Goal: Information Seeking & Learning: Learn about a topic

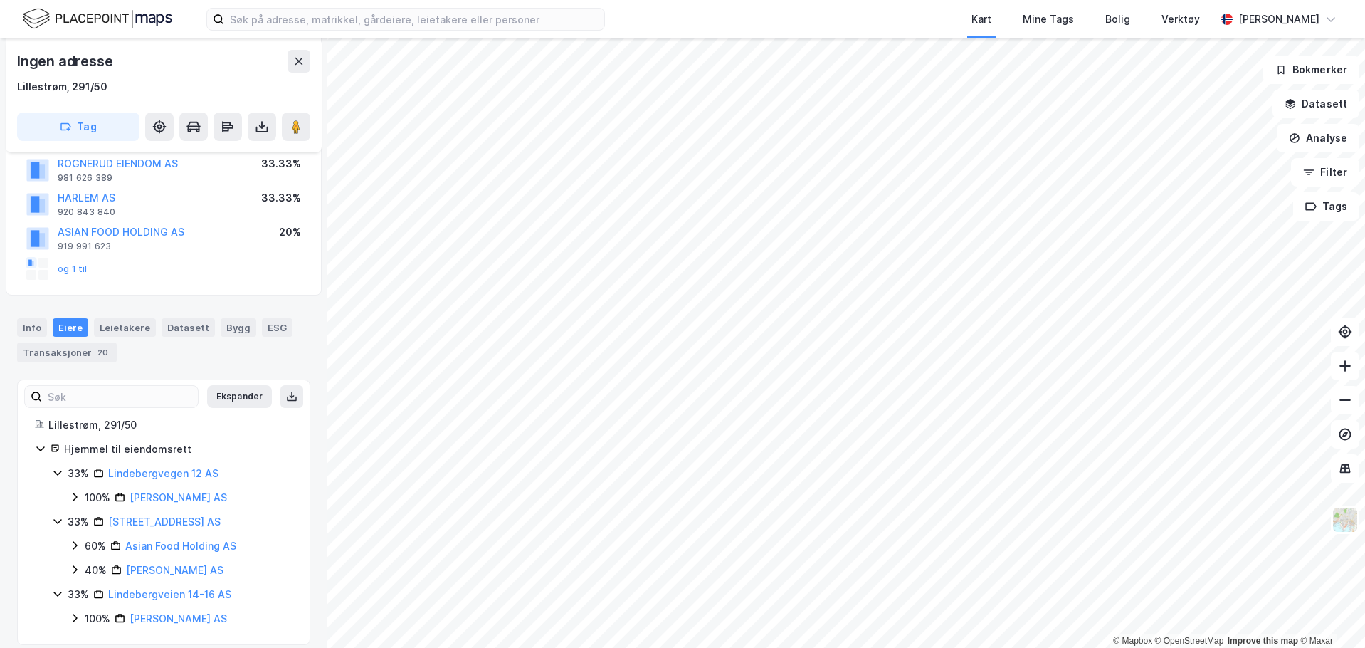
scroll to position [191, 0]
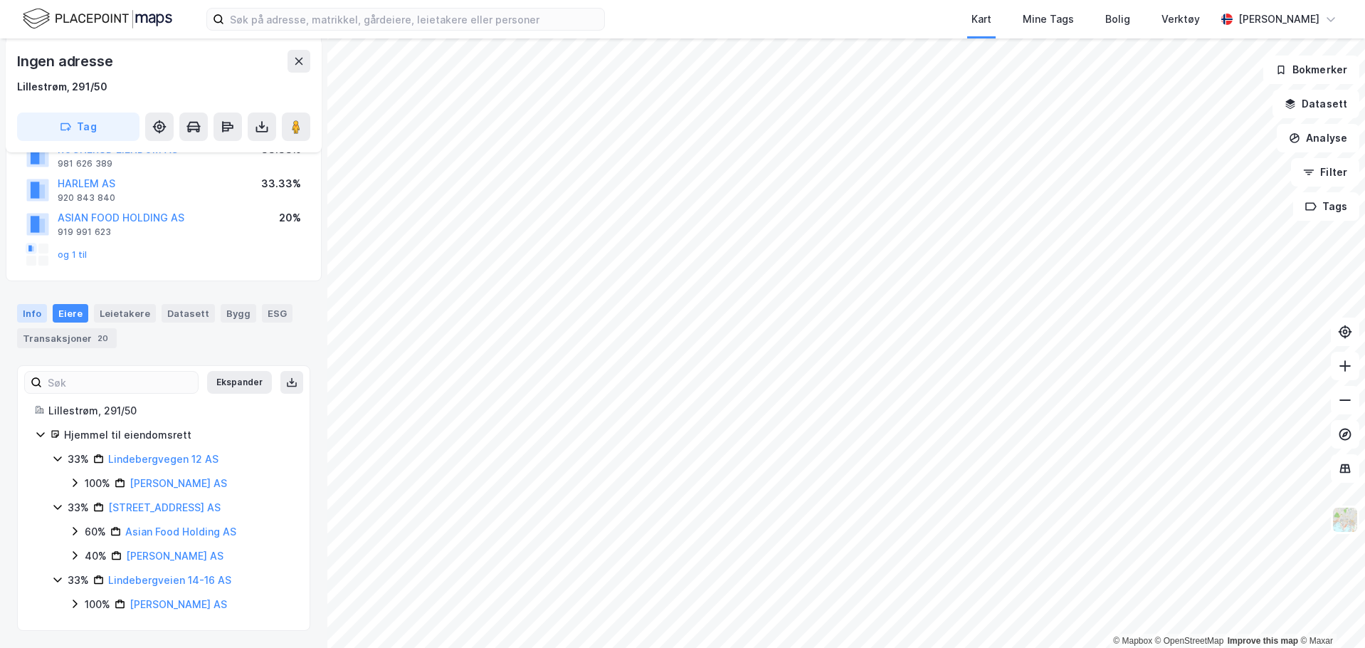
click at [32, 312] on div "Info" at bounding box center [32, 313] width 30 height 19
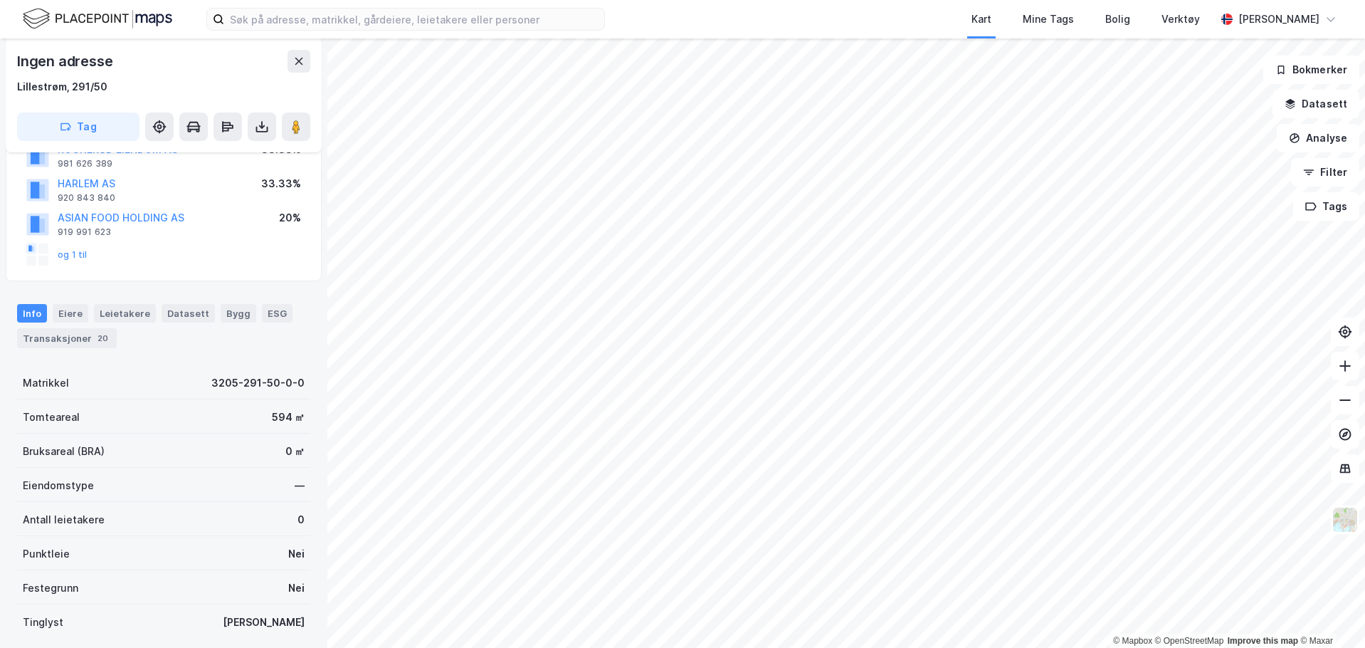
scroll to position [348, 0]
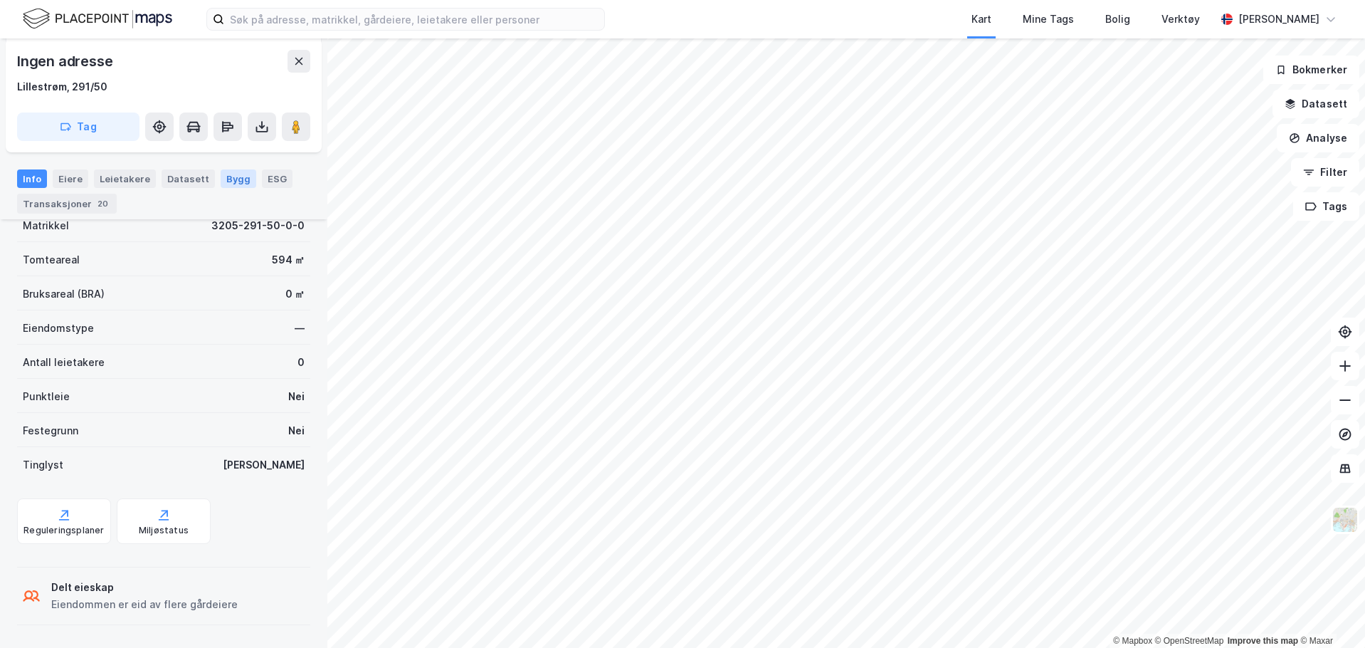
click at [221, 178] on div "Bygg" at bounding box center [239, 178] width 36 height 19
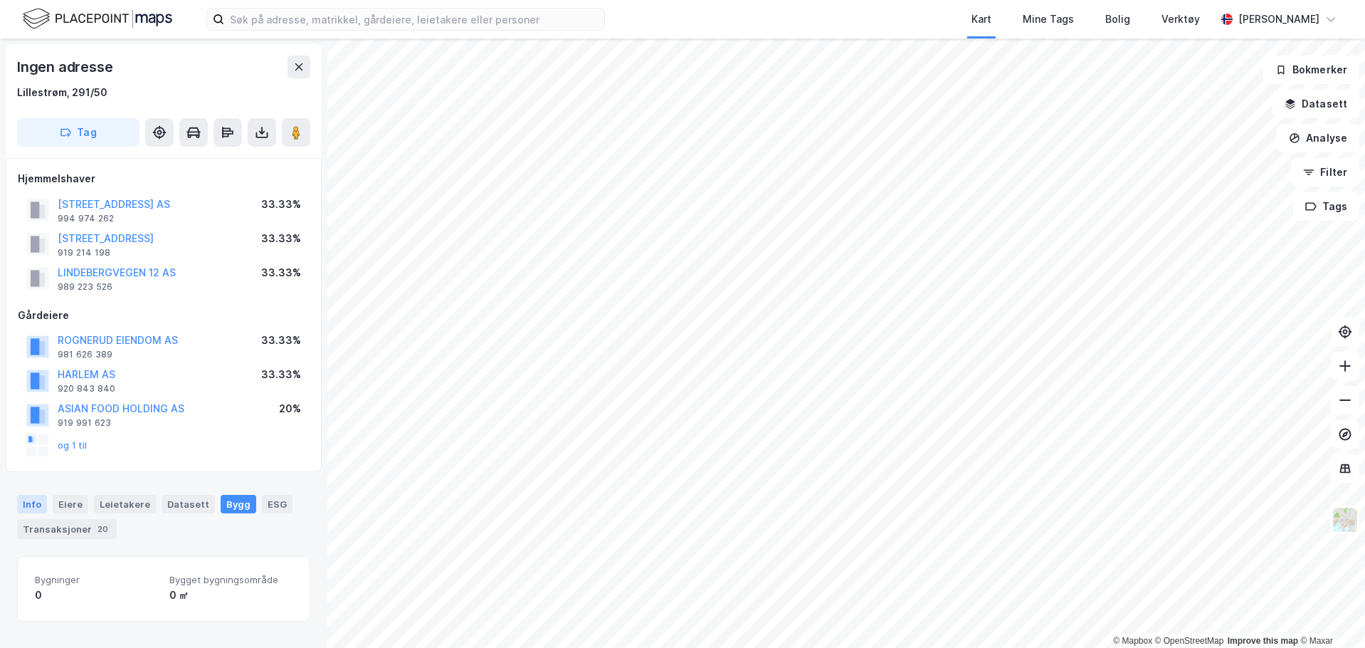
click at [37, 502] on div "Info" at bounding box center [32, 504] width 30 height 19
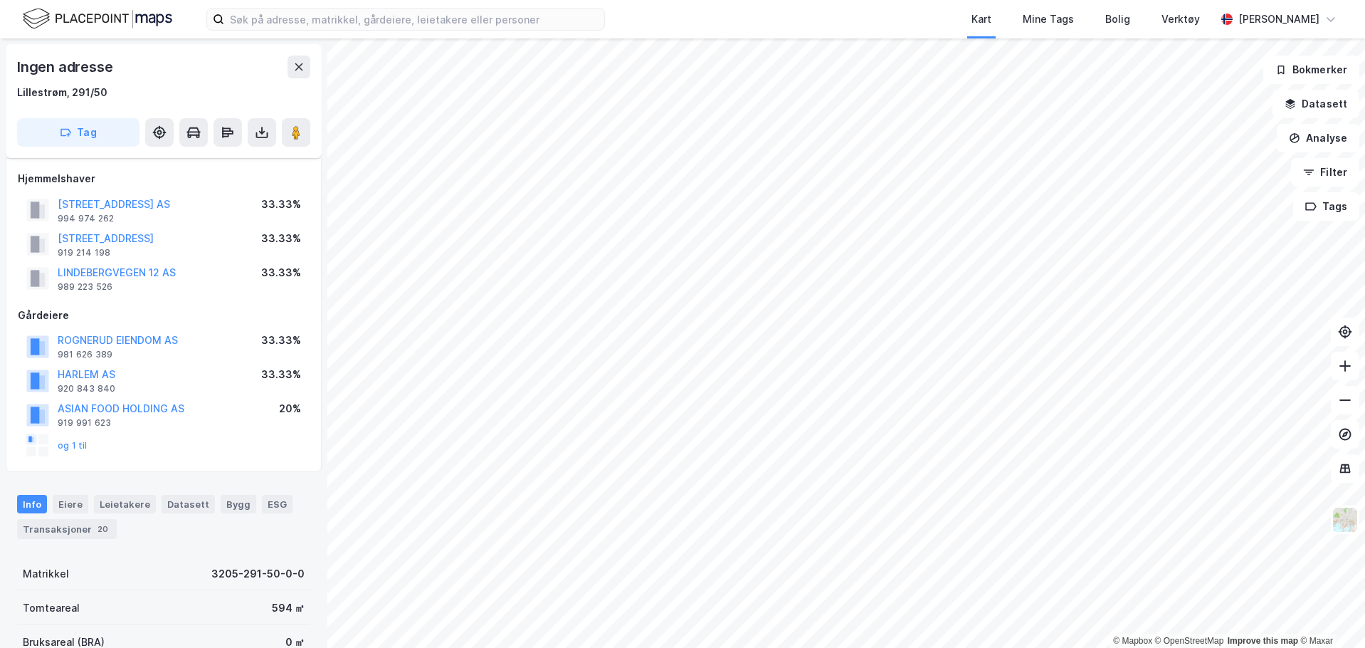
scroll to position [348, 0]
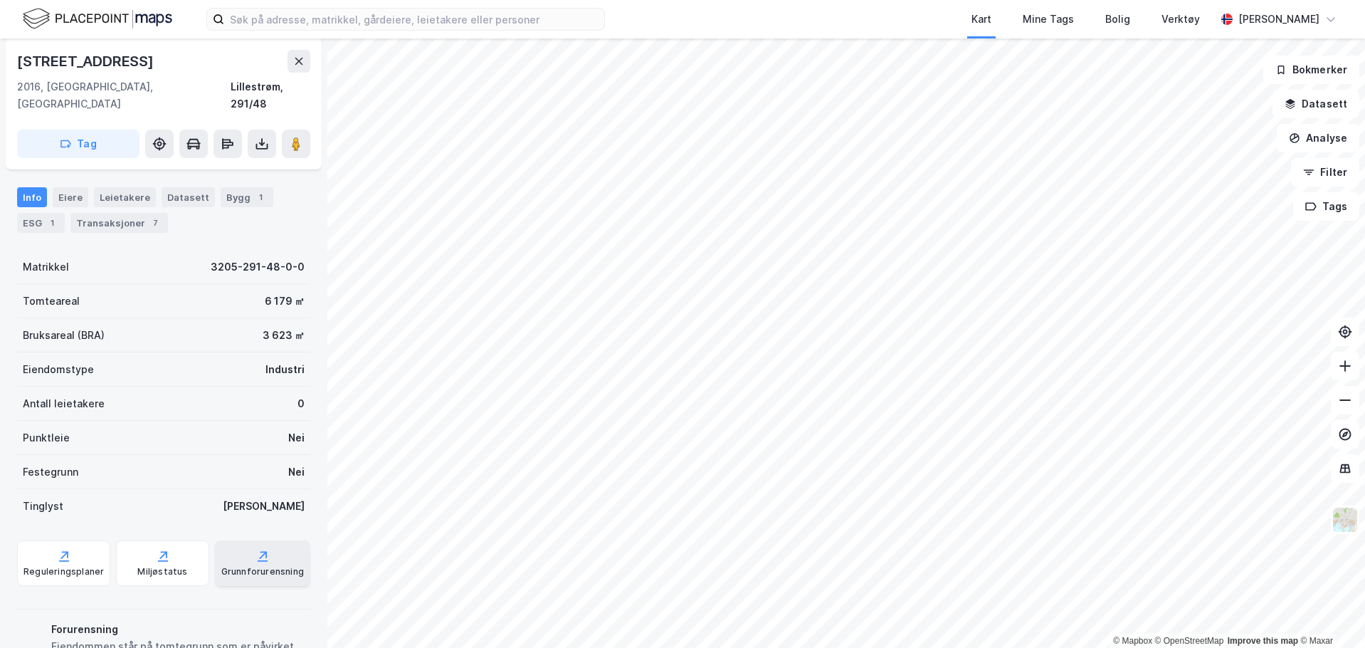
scroll to position [253, 0]
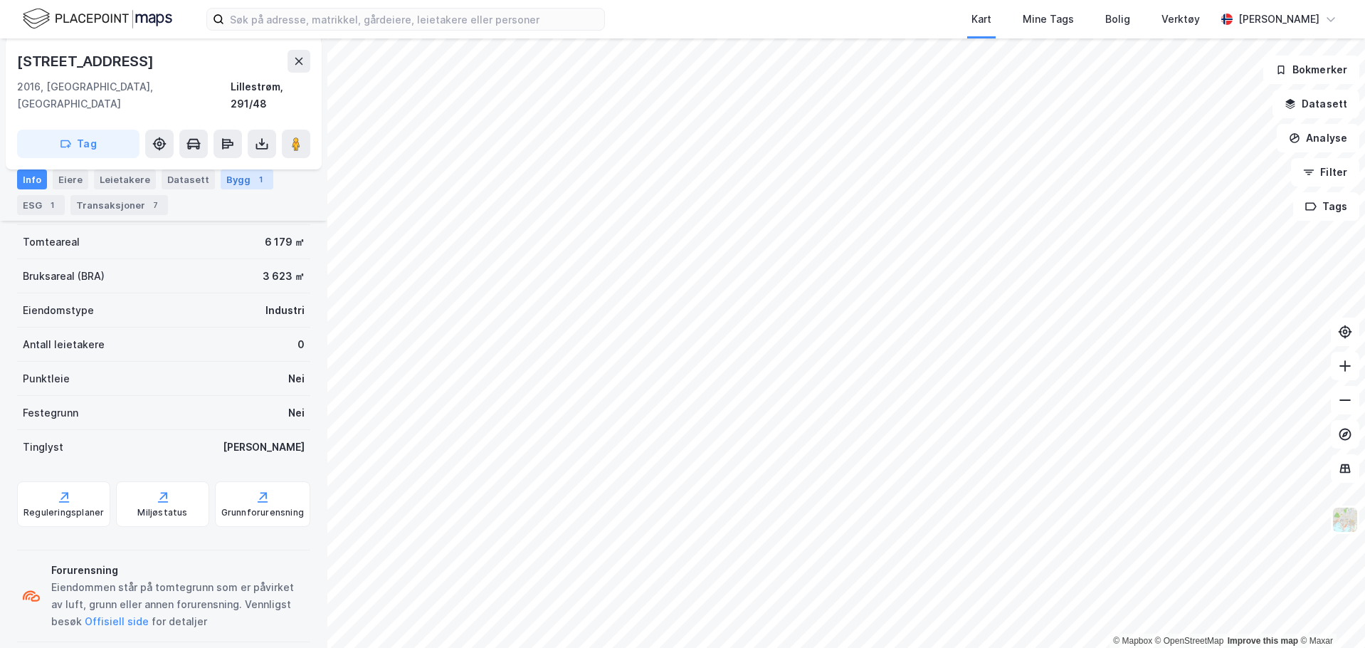
click at [241, 184] on div "Bygg 1" at bounding box center [247, 179] width 53 height 20
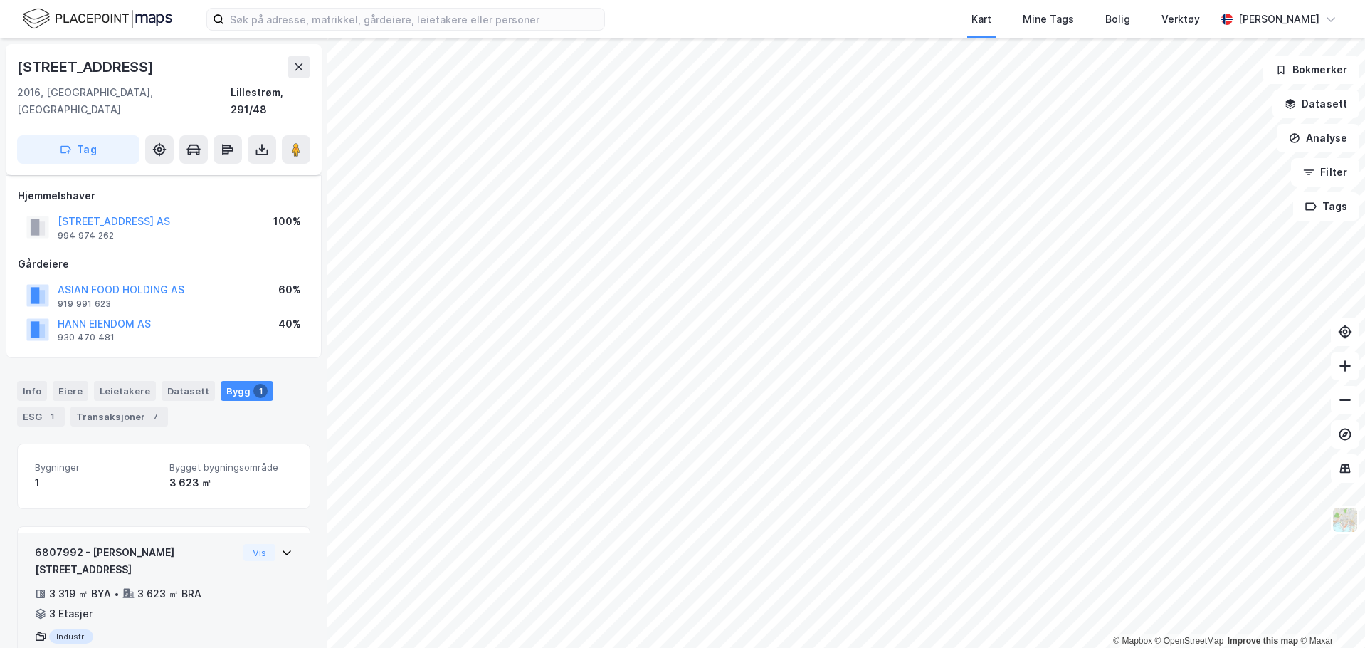
scroll to position [21, 0]
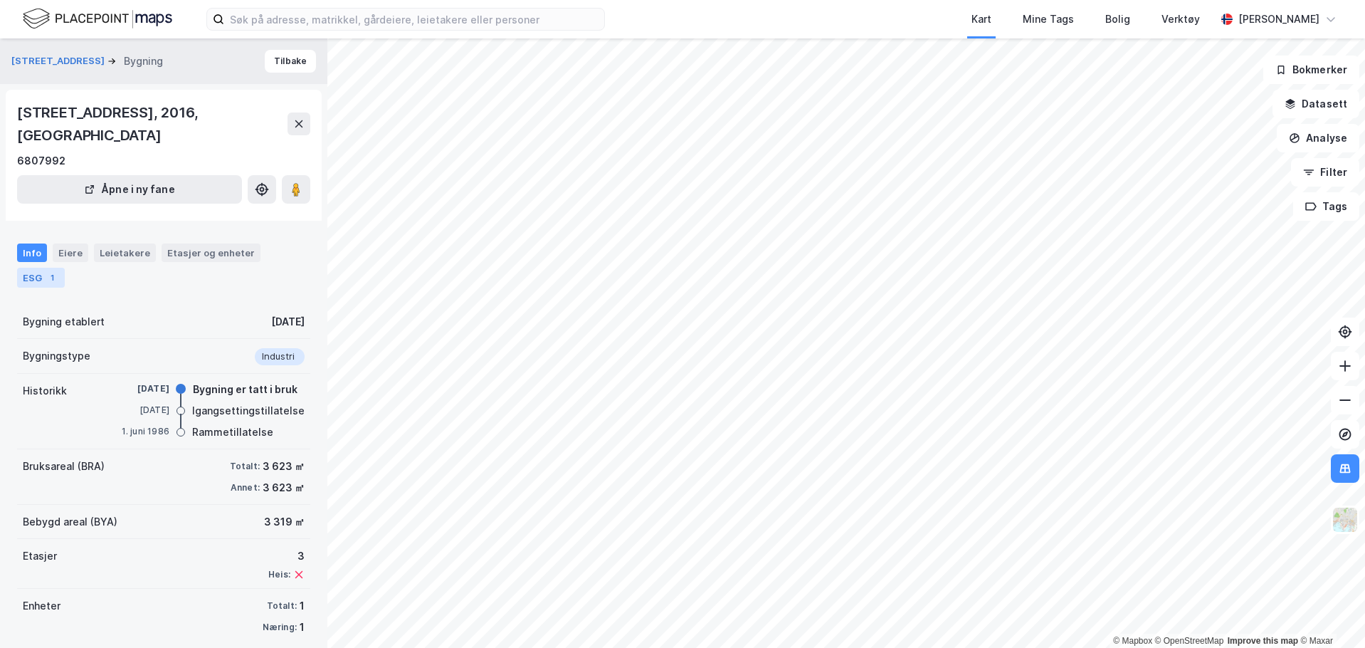
click at [45, 270] on div "1" at bounding box center [52, 277] width 14 height 14
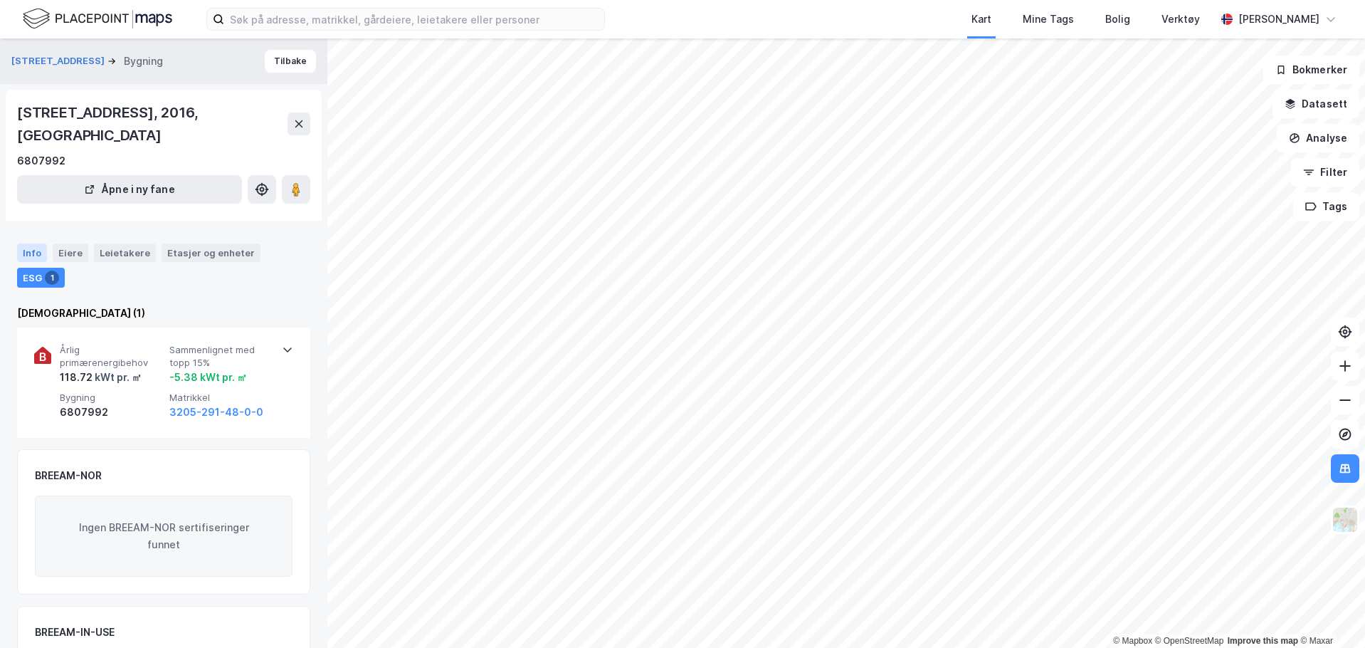
click at [34, 243] on div "Info" at bounding box center [32, 252] width 30 height 19
